Goal: Use online tool/utility: Utilize a website feature to perform a specific function

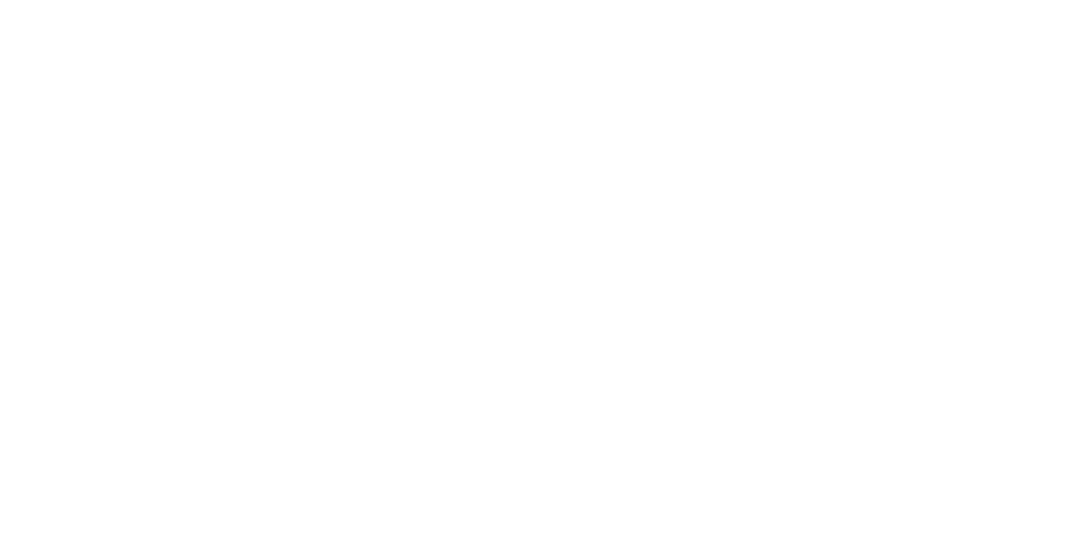
click at [605, 0] on html at bounding box center [537, 0] width 1074 height 0
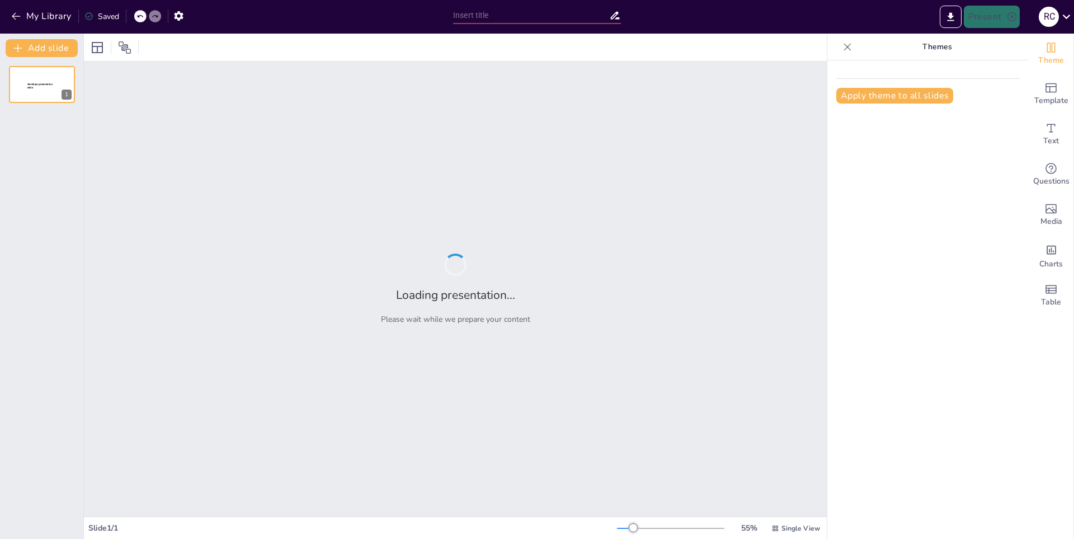
type input "New Sendsteps"
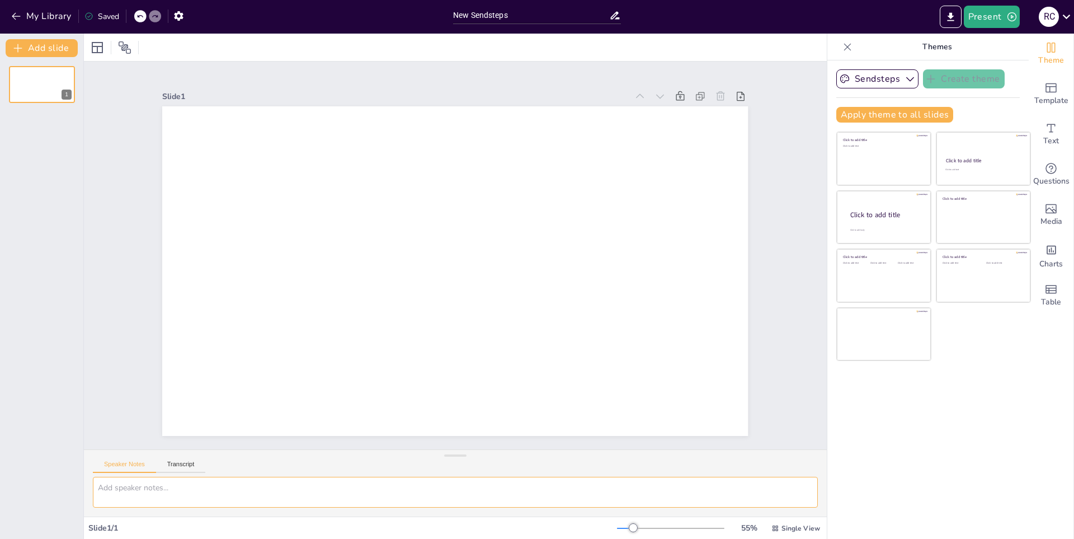
click at [347, 489] on textarea at bounding box center [455, 492] width 725 height 31
click at [355, 488] on textarea "genera una presentacion sobre" at bounding box center [455, 492] width 725 height 31
type textarea "genera una presentacion sobre la funcion de los arquitectos"
click at [190, 469] on button "Transcript" at bounding box center [181, 467] width 50 height 12
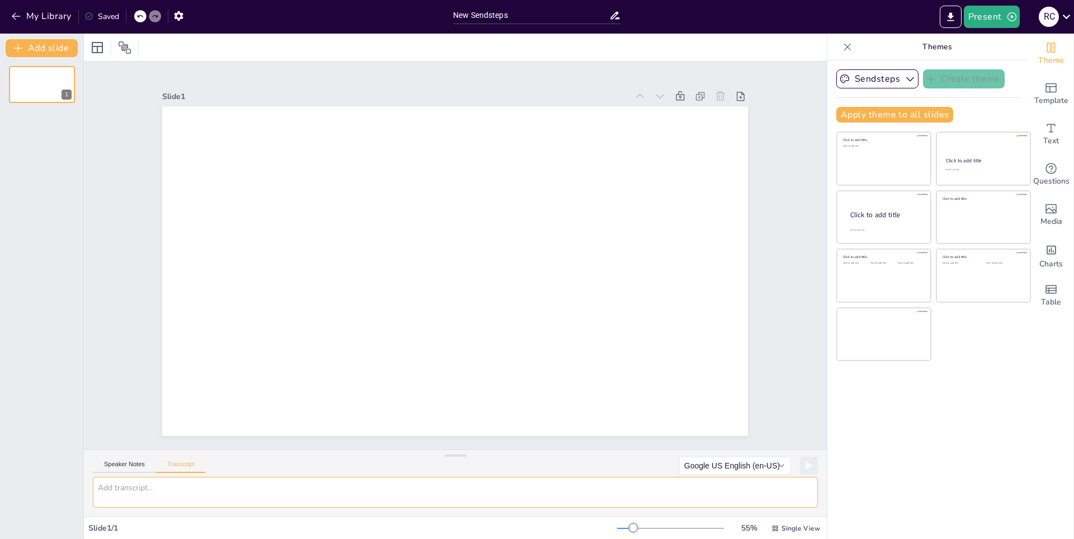
click at [190, 482] on textarea at bounding box center [455, 492] width 725 height 31
type textarea "l"
click at [805, 474] on button at bounding box center [808, 465] width 17 height 17
click at [736, 497] on textarea "l" at bounding box center [455, 492] width 725 height 31
click at [1047, 131] on icon "Add text boxes" at bounding box center [1051, 128] width 8 height 8
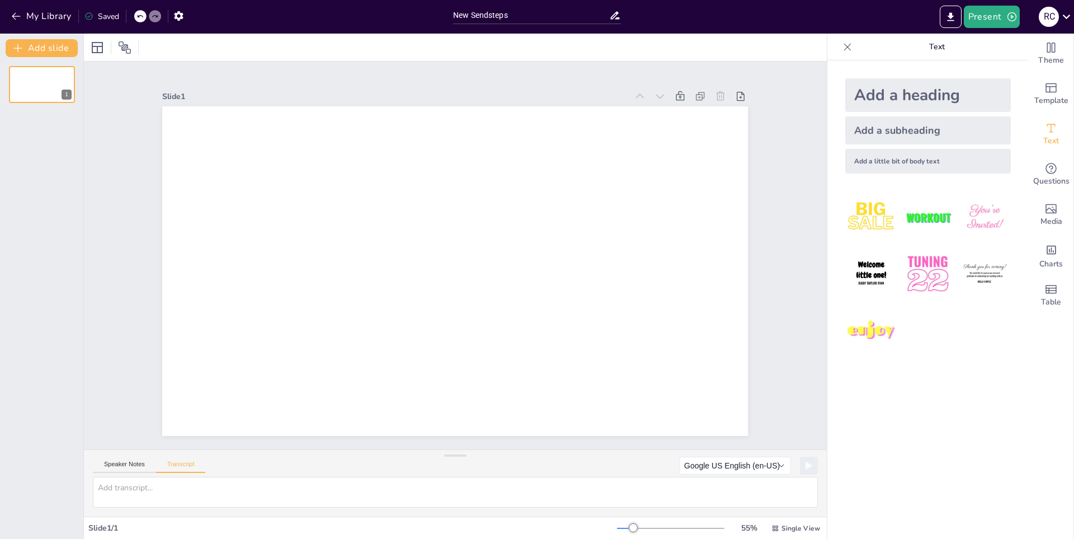
click at [842, 41] on icon at bounding box center [847, 46] width 11 height 11
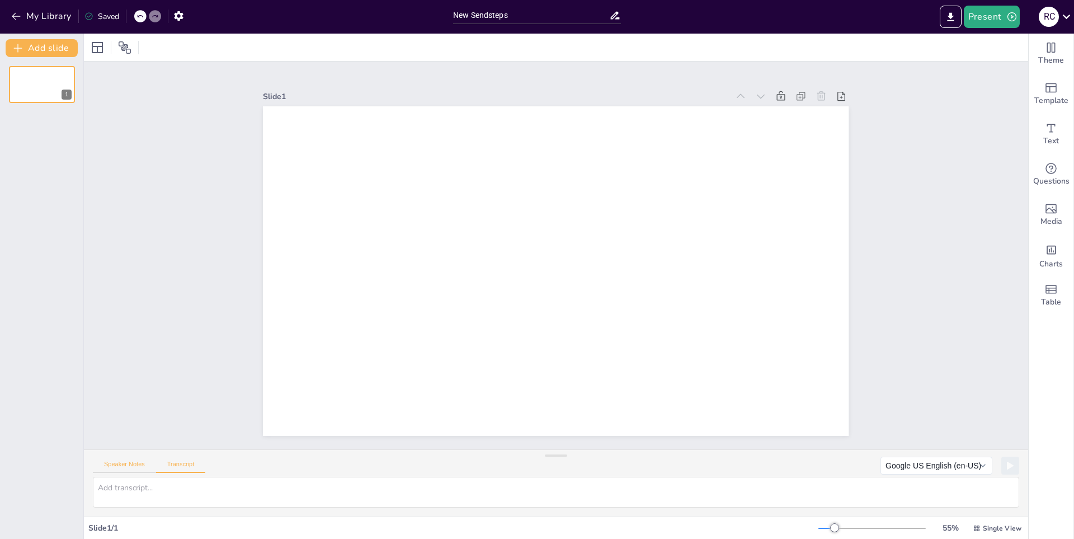
click at [131, 461] on button "Speaker Notes" at bounding box center [124, 467] width 63 height 12
drag, startPoint x: 311, startPoint y: 491, endPoint x: 83, endPoint y: 476, distance: 227.6
click at [83, 476] on div "Document fonts Popular fonts Lato Montserrat Open Sans [PERSON_NAME] Raleway Ro…" at bounding box center [537, 286] width 1074 height 505
click at [175, 467] on button "Transcript" at bounding box center [181, 467] width 50 height 12
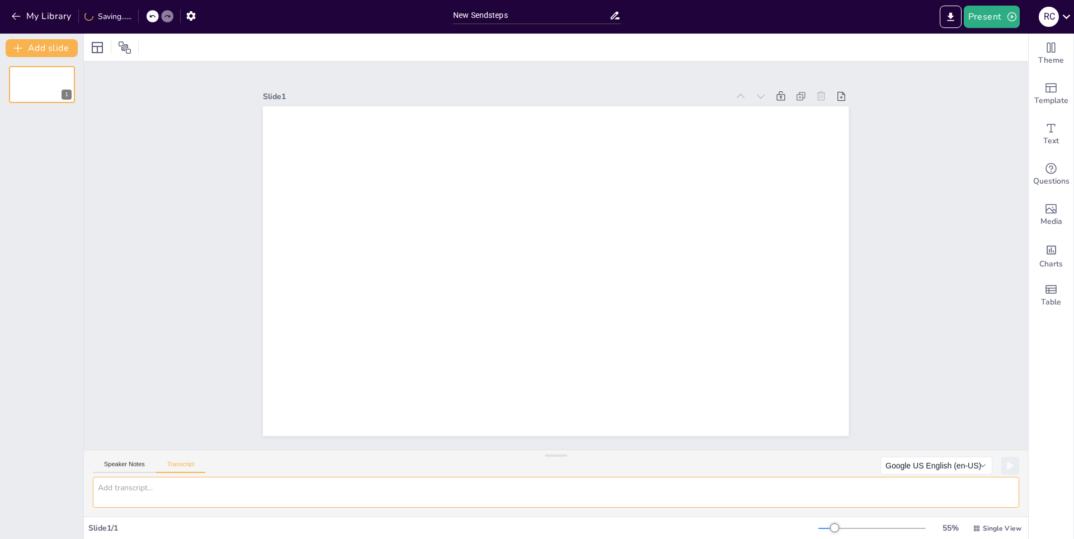
click at [209, 486] on textarea at bounding box center [556, 492] width 927 height 31
paste textarea "genera una presentacion sobre la funcion de los arquitectos"
type textarea "genera una presentacion sobre la funcion de los arquitectos"
click at [1017, 468] on div "Speaker Notes Transcript Google US English (en-US) Google Deutsch (de-DE) Googl…" at bounding box center [556, 463] width 945 height 27
click at [1004, 470] on button at bounding box center [1010, 465] width 17 height 17
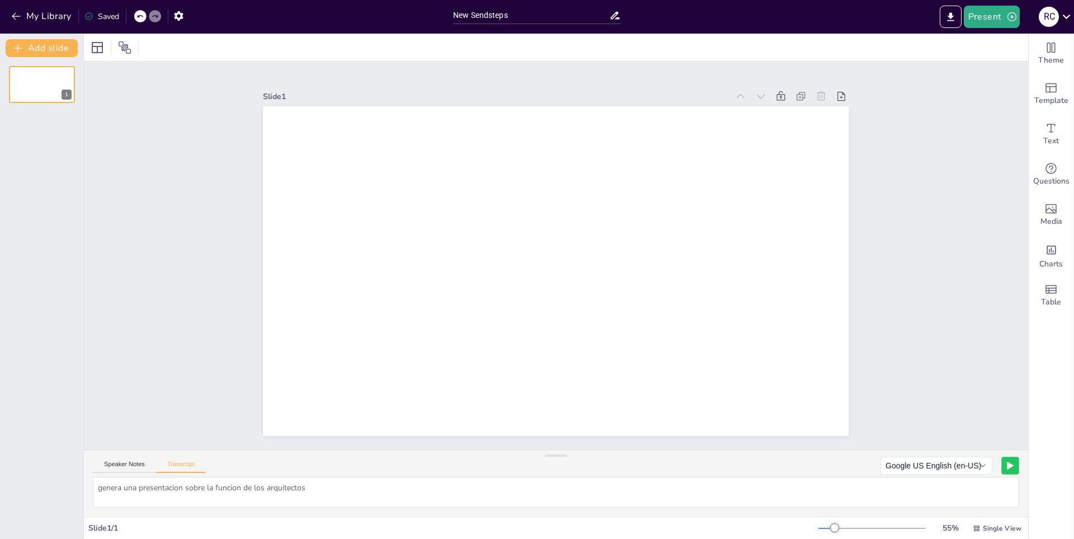
click at [1007, 468] on icon at bounding box center [1010, 466] width 7 height 8
